Goal: Task Accomplishment & Management: Use online tool/utility

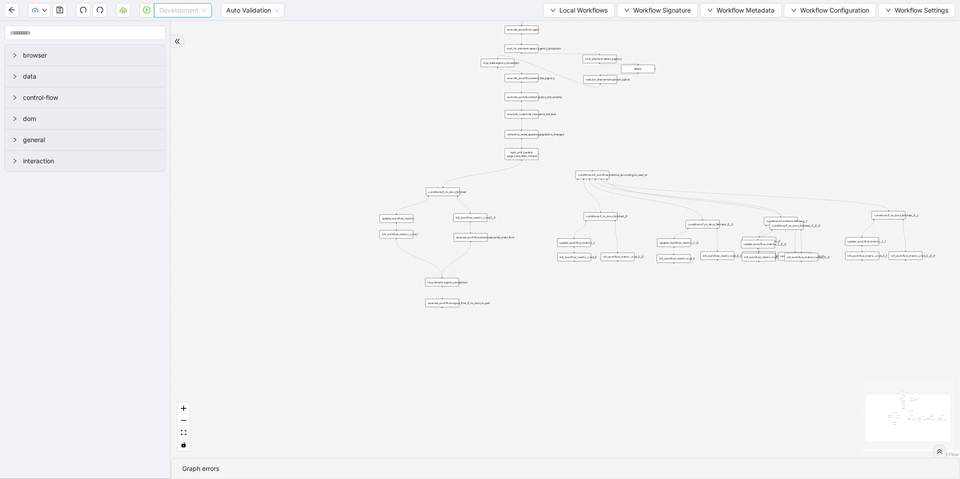
click at [190, 12] on span "Development" at bounding box center [182, 11] width 47 height 14
click at [186, 42] on div "Production" at bounding box center [183, 43] width 44 height 10
click at [143, 12] on icon "play-circle" at bounding box center [146, 9] width 7 height 7
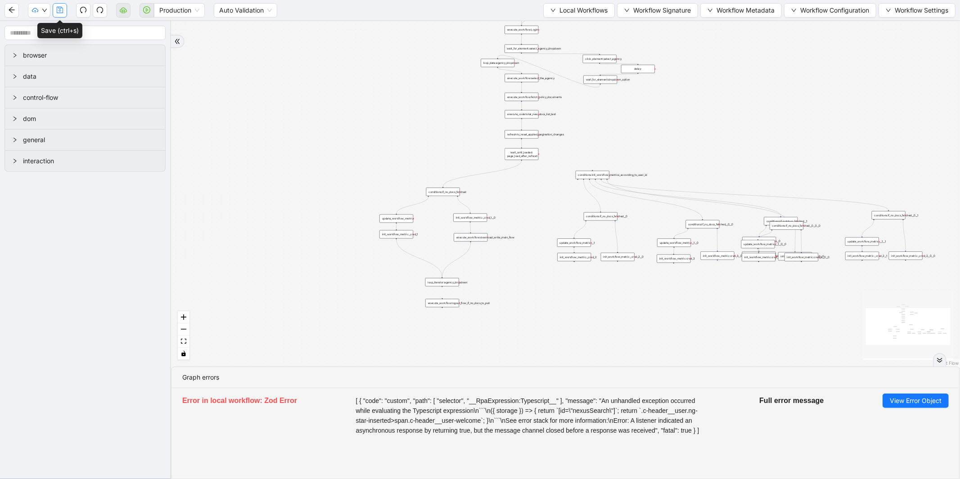
click at [61, 13] on icon "save" at bounding box center [59, 9] width 7 height 7
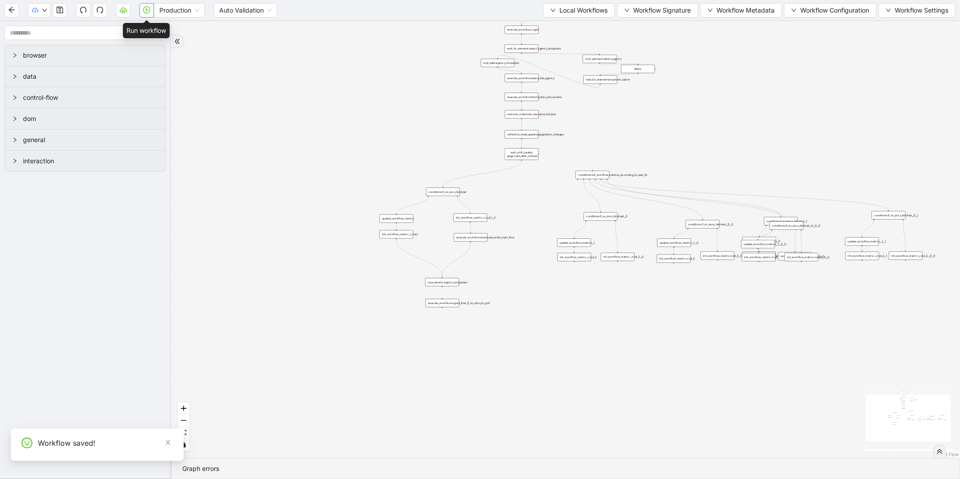
click at [147, 13] on icon "play-circle" at bounding box center [146, 9] width 7 height 7
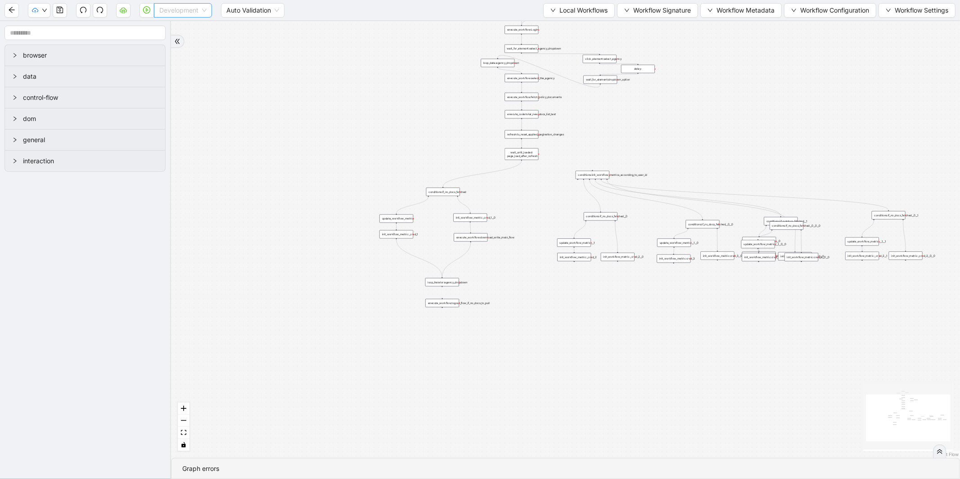
click at [185, 16] on span "Development" at bounding box center [182, 11] width 47 height 14
click at [188, 43] on div "Production" at bounding box center [183, 43] width 44 height 10
click at [149, 10] on icon "play-circle" at bounding box center [146, 9] width 7 height 7
drag, startPoint x: 172, startPoint y: 14, endPoint x: 176, endPoint y: 17, distance: 4.8
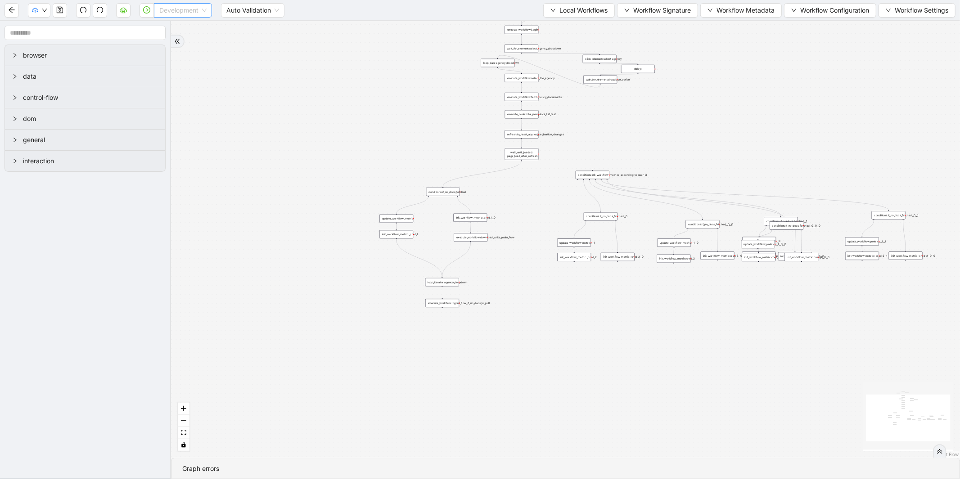
click at [173, 11] on span "Development" at bounding box center [182, 11] width 47 height 14
click at [172, 42] on div "Production" at bounding box center [183, 43] width 44 height 10
click at [149, 10] on icon "play-circle" at bounding box center [146, 9] width 7 height 7
click at [181, 10] on span "Development" at bounding box center [182, 11] width 47 height 14
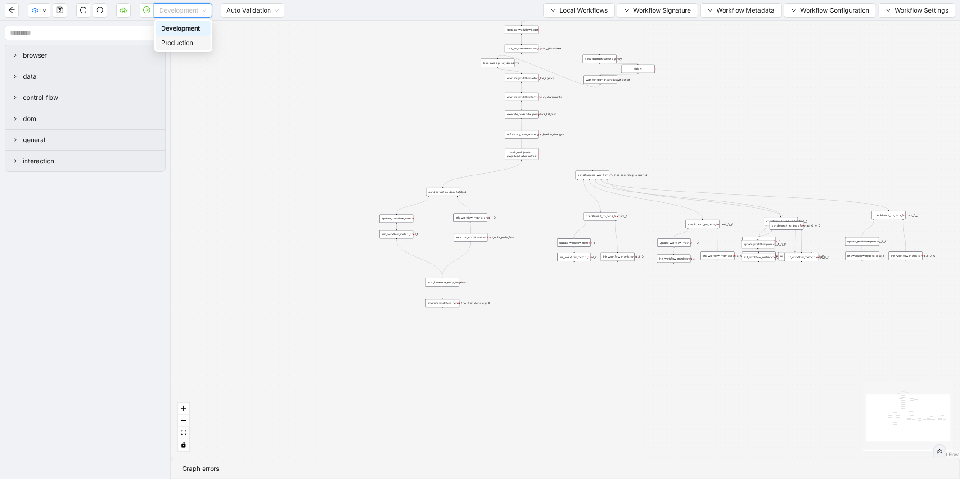
click at [183, 39] on div "Production" at bounding box center [183, 43] width 44 height 10
click at [145, 12] on icon "play-circle" at bounding box center [146, 9] width 7 height 7
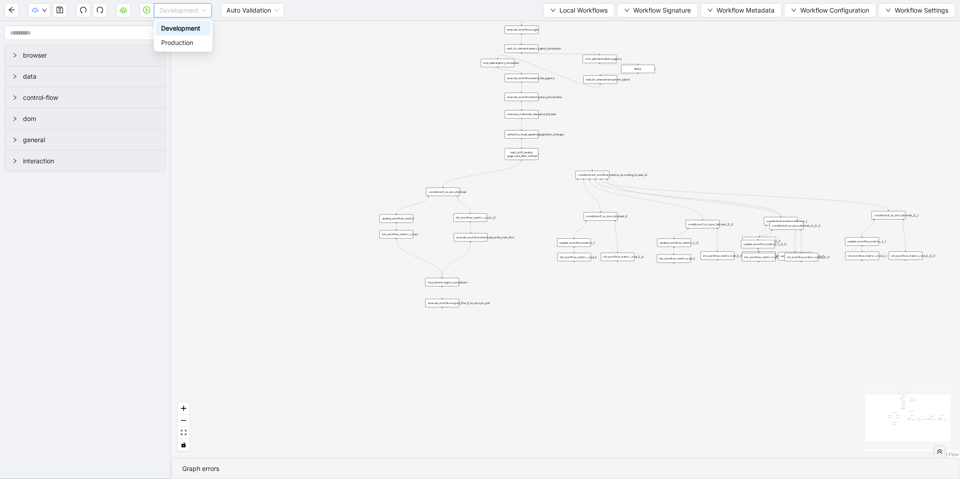
click at [163, 14] on span "Development" at bounding box center [182, 11] width 47 height 14
click at [171, 40] on div "Production" at bounding box center [183, 43] width 44 height 10
click at [149, 13] on icon "play-circle" at bounding box center [146, 9] width 7 height 7
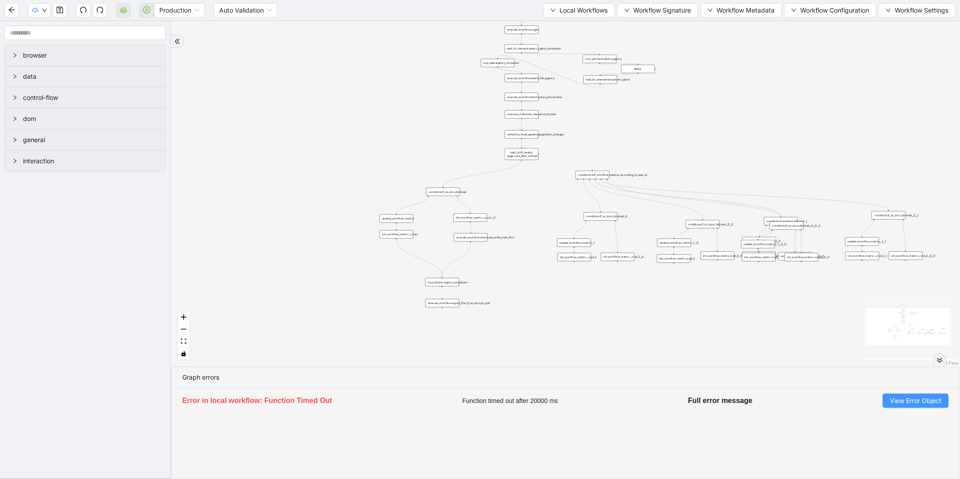
click at [902, 394] on button "View Error Object" at bounding box center [916, 401] width 66 height 14
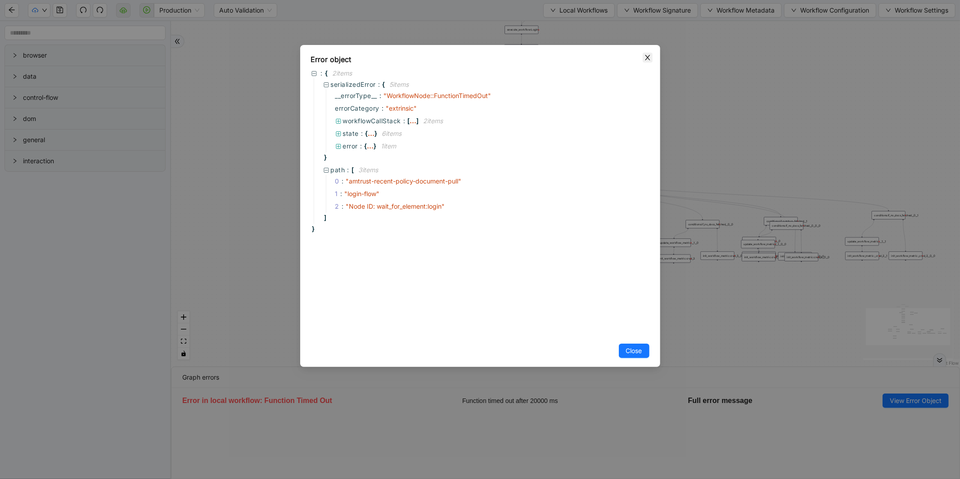
click at [643, 59] on span "Close" at bounding box center [648, 58] width 10 height 10
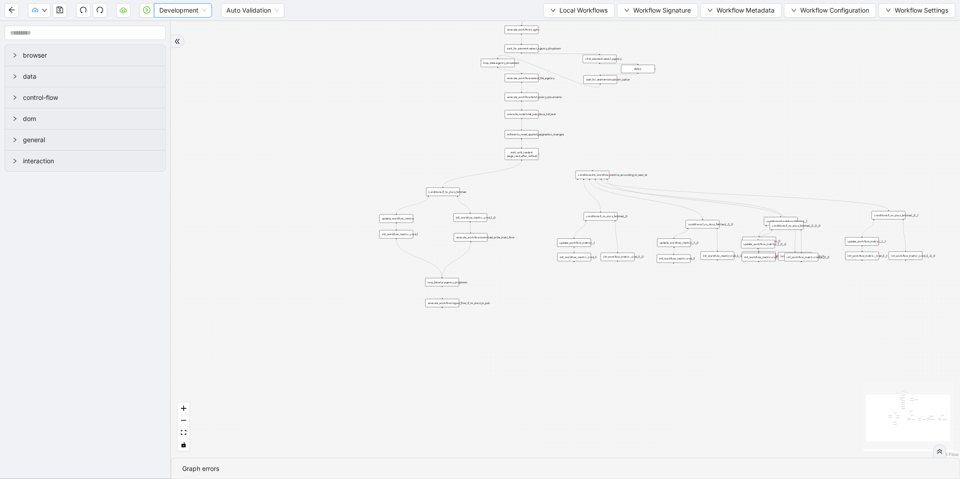
click at [172, 16] on span "Development" at bounding box center [182, 11] width 47 height 14
click at [162, 42] on div "Production" at bounding box center [183, 43] width 44 height 10
click at [148, 13] on icon "play-circle" at bounding box center [146, 9] width 7 height 7
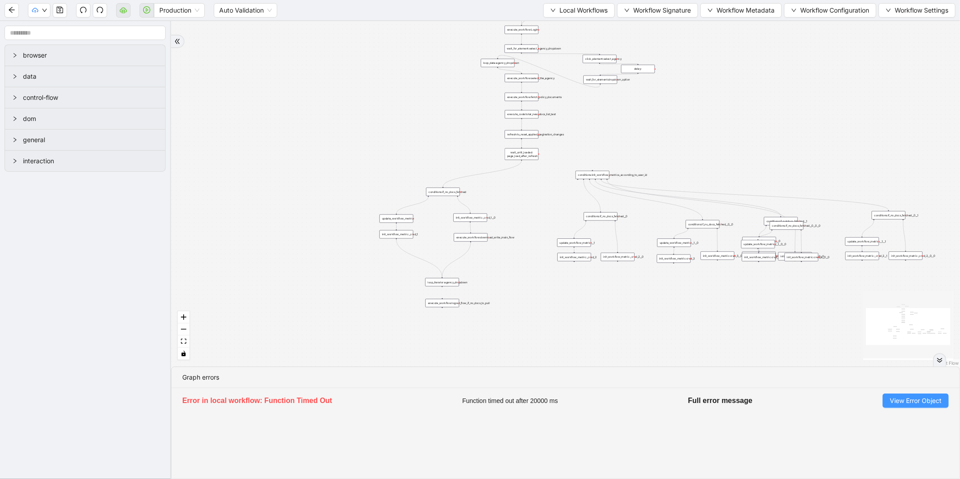
click at [901, 407] on button "View Error Object" at bounding box center [916, 401] width 66 height 14
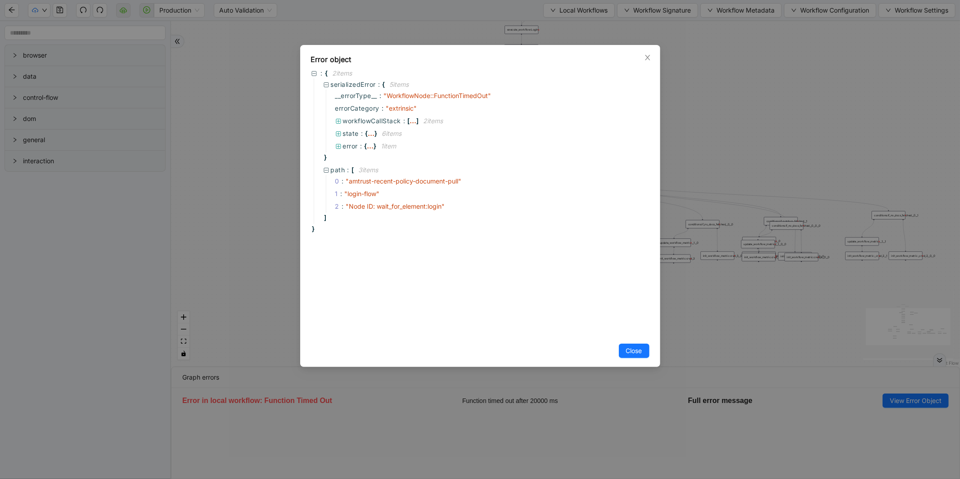
click at [640, 55] on div "Error object" at bounding box center [480, 59] width 339 height 11
click at [647, 63] on div "Error object" at bounding box center [480, 59] width 339 height 11
click at [647, 61] on span "Close" at bounding box center [648, 58] width 10 height 10
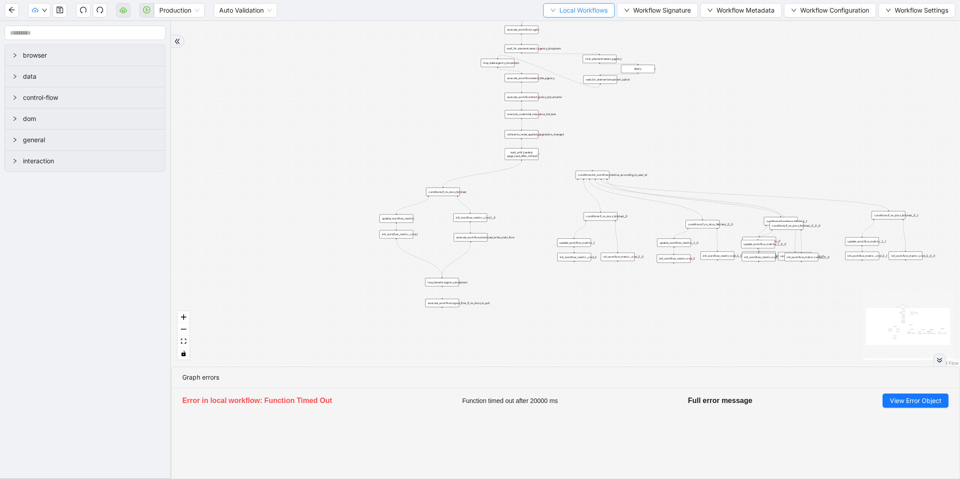
click at [562, 9] on span "Local Workflows" at bounding box center [584, 10] width 48 height 10
click at [561, 25] on span "Select" at bounding box center [575, 28] width 59 height 10
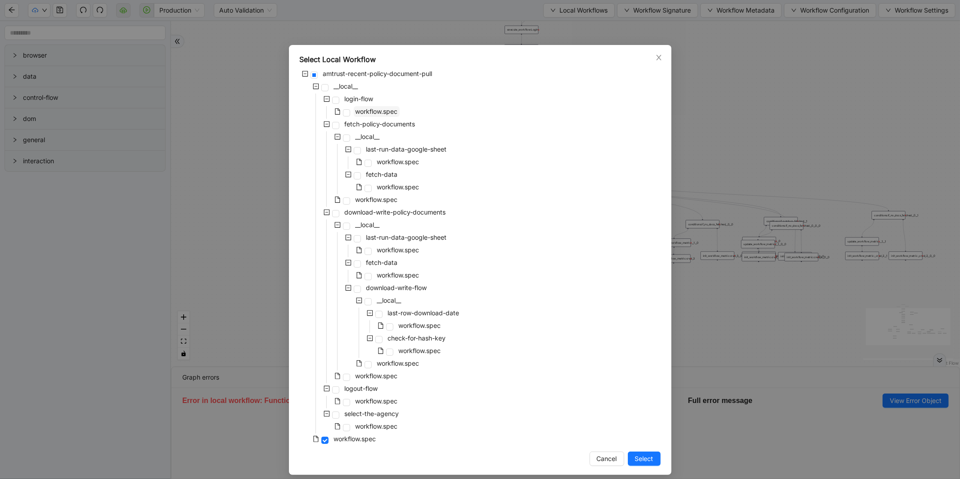
click at [378, 114] on span "workflow.spec" at bounding box center [377, 112] width 42 height 8
click at [637, 461] on span "Select" at bounding box center [644, 459] width 18 height 10
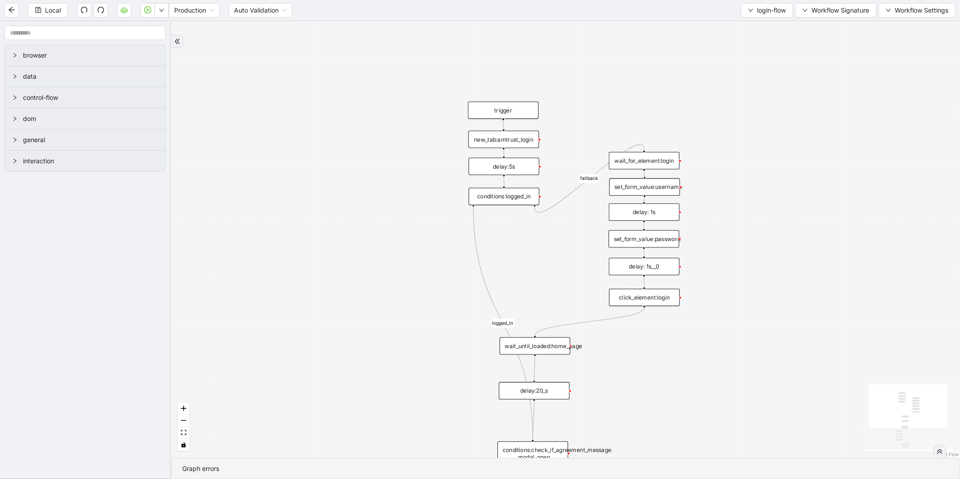
drag, startPoint x: 555, startPoint y: 366, endPoint x: 527, endPoint y: 265, distance: 105.5
click at [527, 265] on div "fallback is_user_agreement_page logged_in fallback trigger conditions:logged_in…" at bounding box center [565, 239] width 789 height 437
click at [525, 171] on div "delay:5s" at bounding box center [504, 167] width 71 height 18
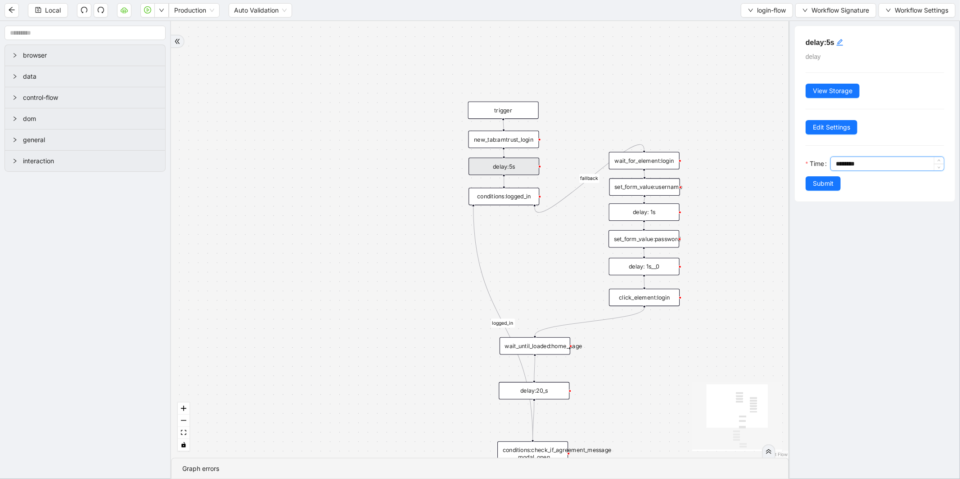
click at [842, 163] on input "********" at bounding box center [890, 164] width 108 height 14
type input "********"
click at [831, 189] on span "Submit" at bounding box center [823, 184] width 21 height 10
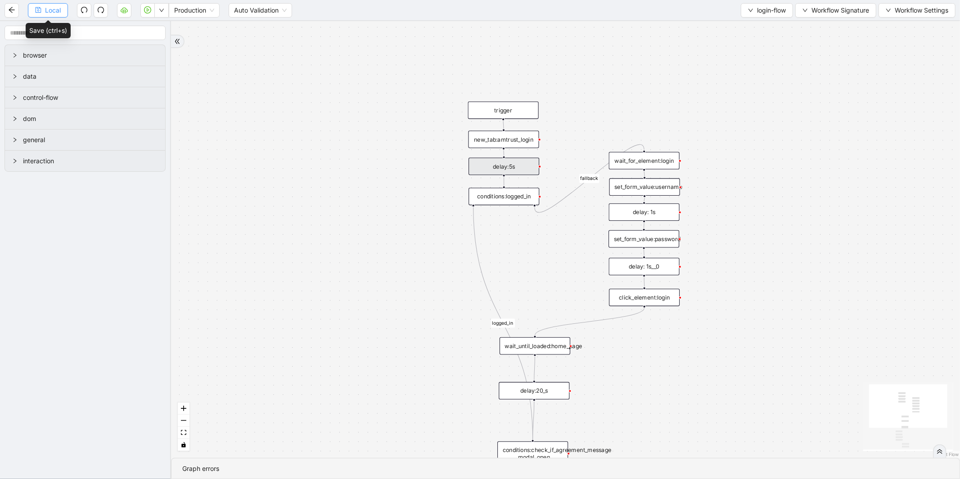
click at [61, 10] on span "Local" at bounding box center [53, 10] width 16 height 10
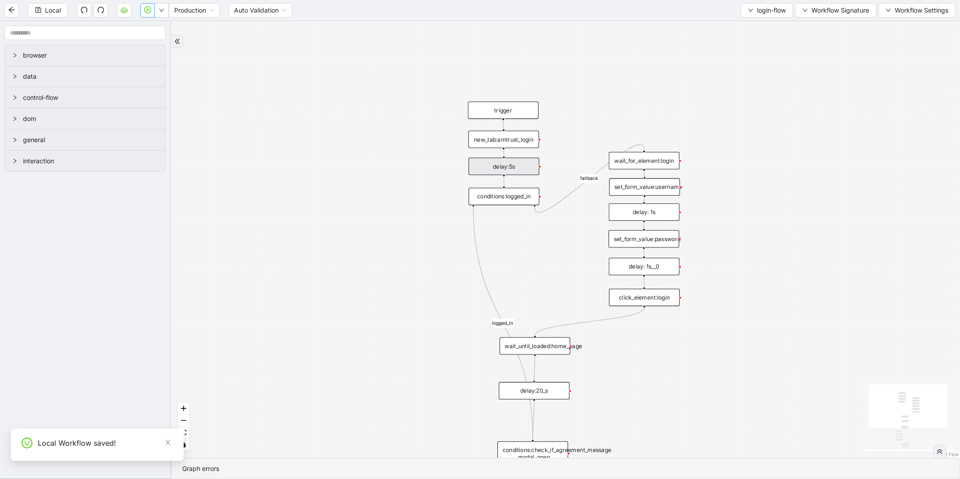
click at [146, 7] on icon "play-circle" at bounding box center [147, 9] width 7 height 7
